Goal: Transaction & Acquisition: Purchase product/service

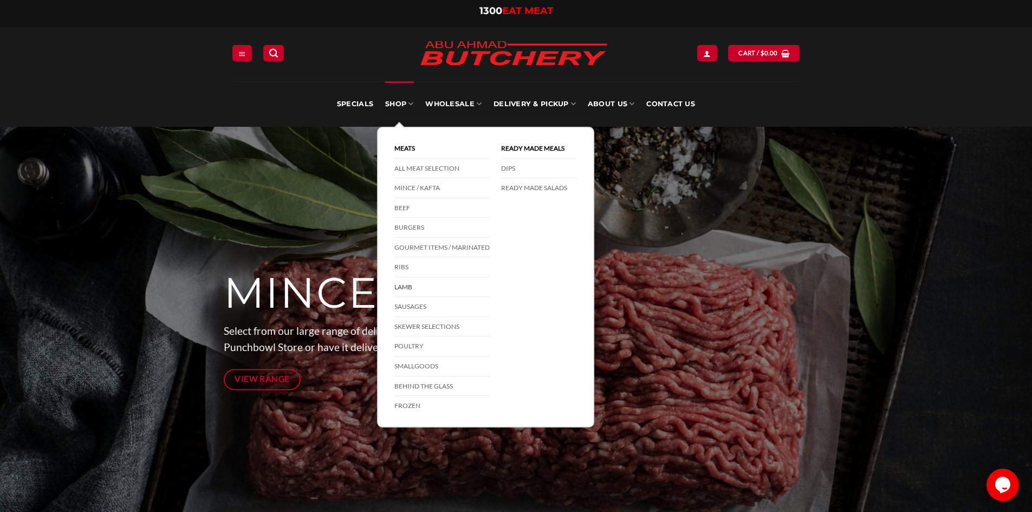
click at [403, 283] on link "Lamb" at bounding box center [441, 287] width 95 height 20
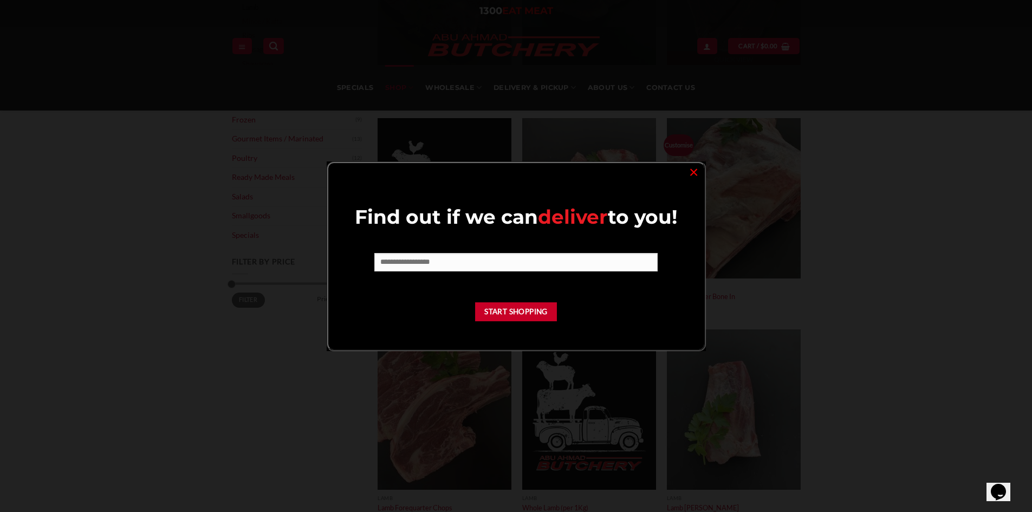
scroll to position [379, 0]
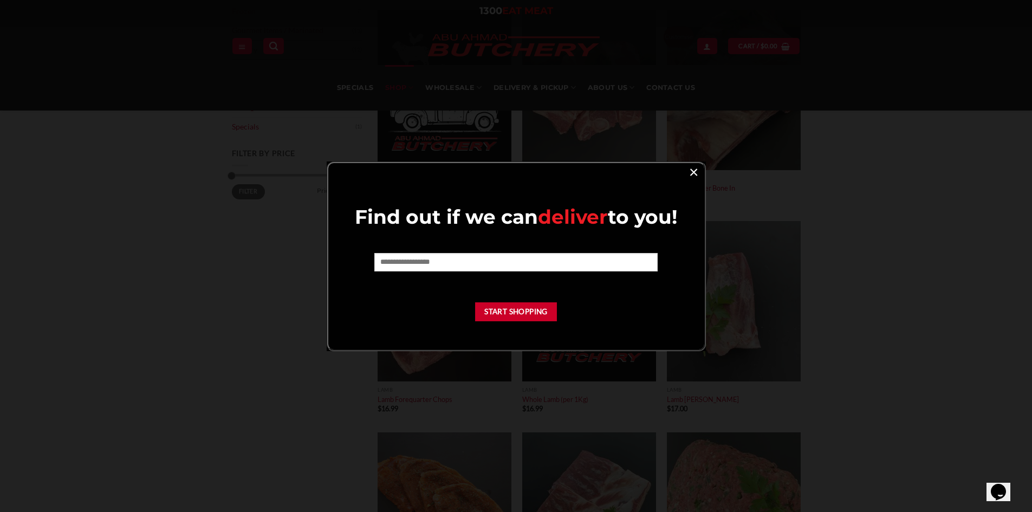
click at [700, 170] on link "×" at bounding box center [694, 171] width 16 height 15
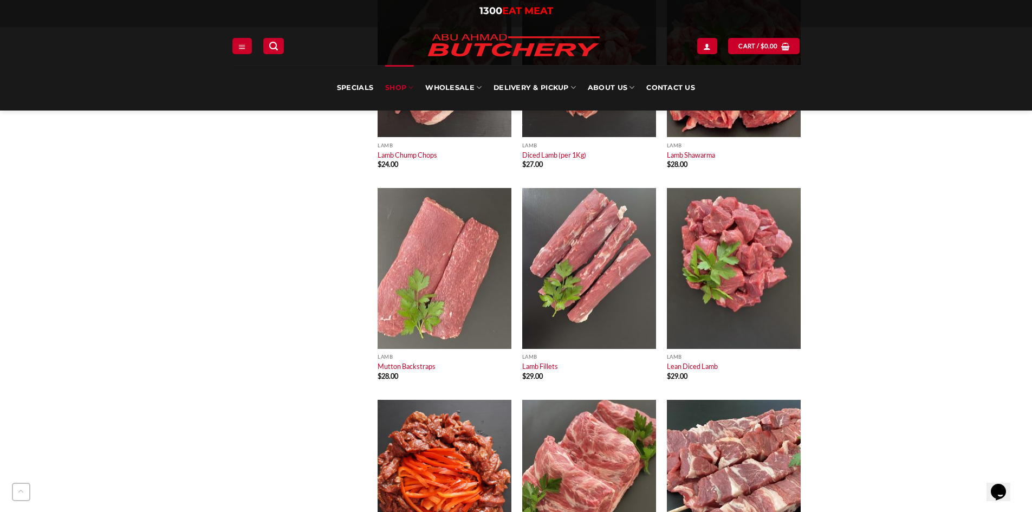
scroll to position [1354, 0]
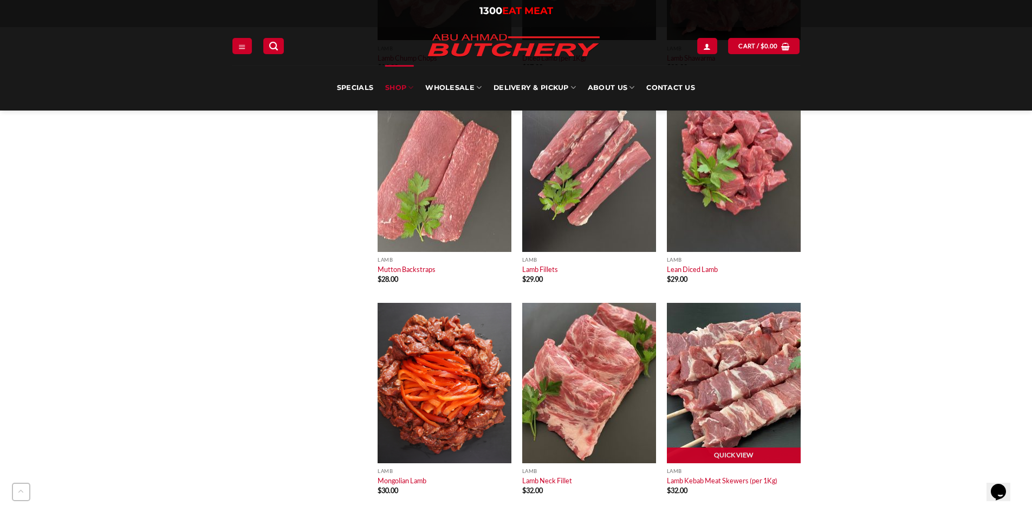
click at [759, 320] on img at bounding box center [734, 383] width 134 height 160
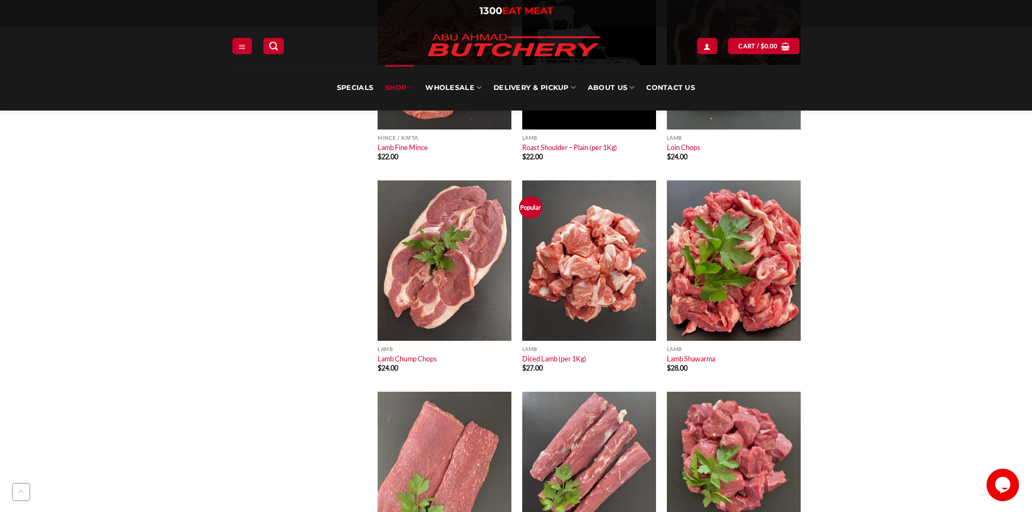
scroll to position [975, 0]
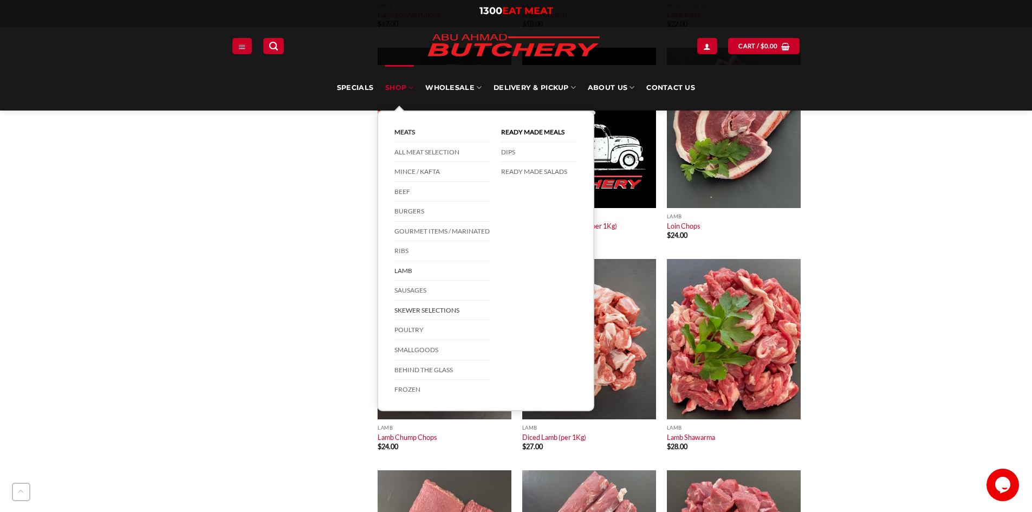
click at [438, 313] on link "Skewer Selections" at bounding box center [441, 311] width 95 height 20
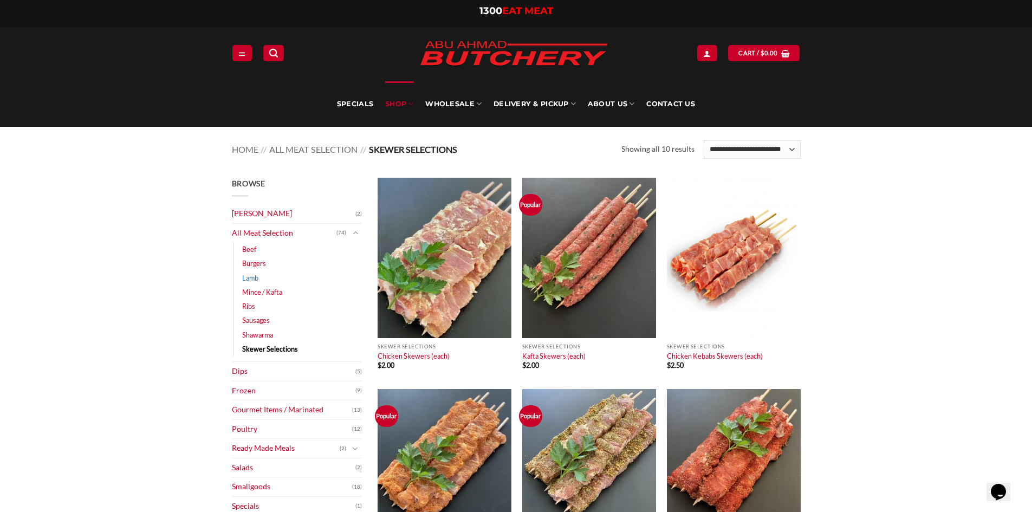
click at [245, 282] on link "Lamb" at bounding box center [250, 278] width 16 height 14
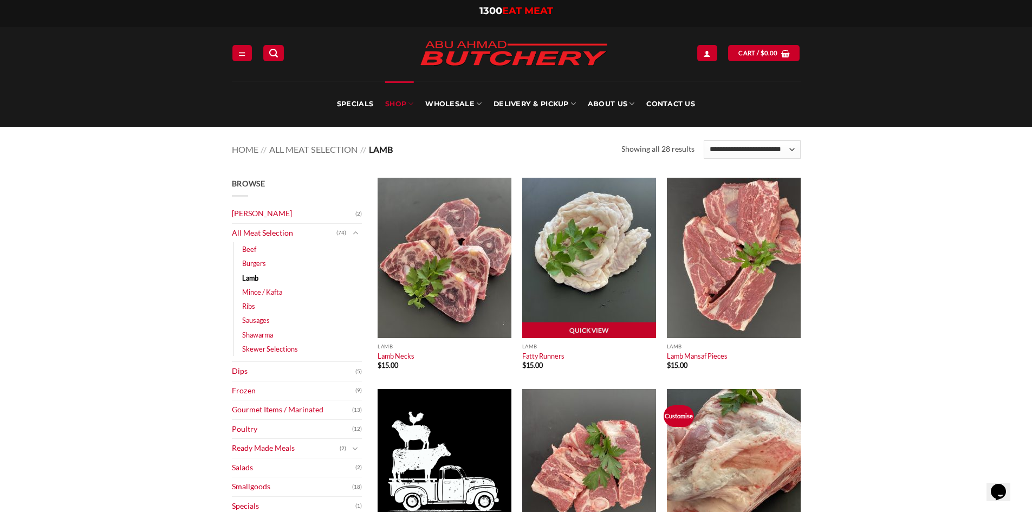
click at [585, 249] on img at bounding box center [589, 258] width 134 height 160
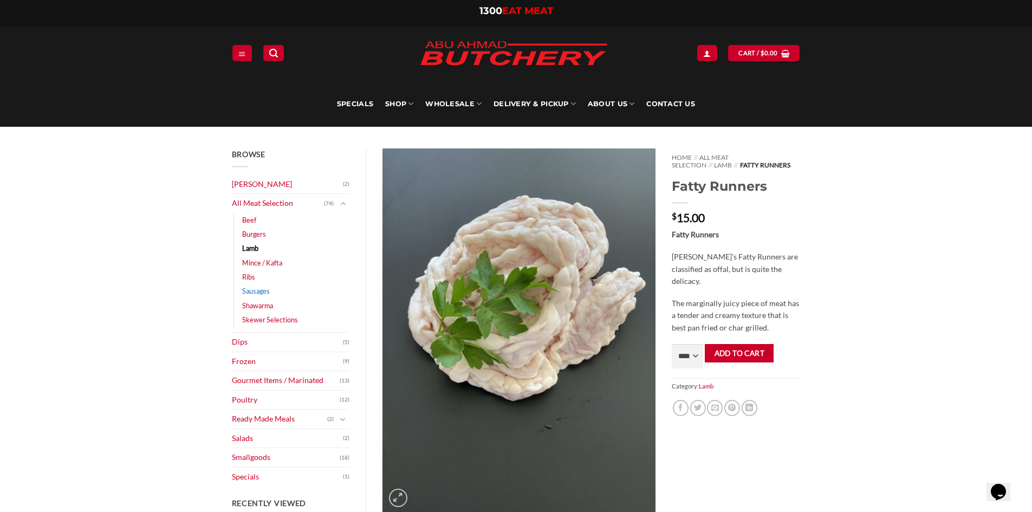
click at [259, 285] on link "Sausages" at bounding box center [256, 291] width 28 height 14
